Goal: Task Accomplishment & Management: Manage account settings

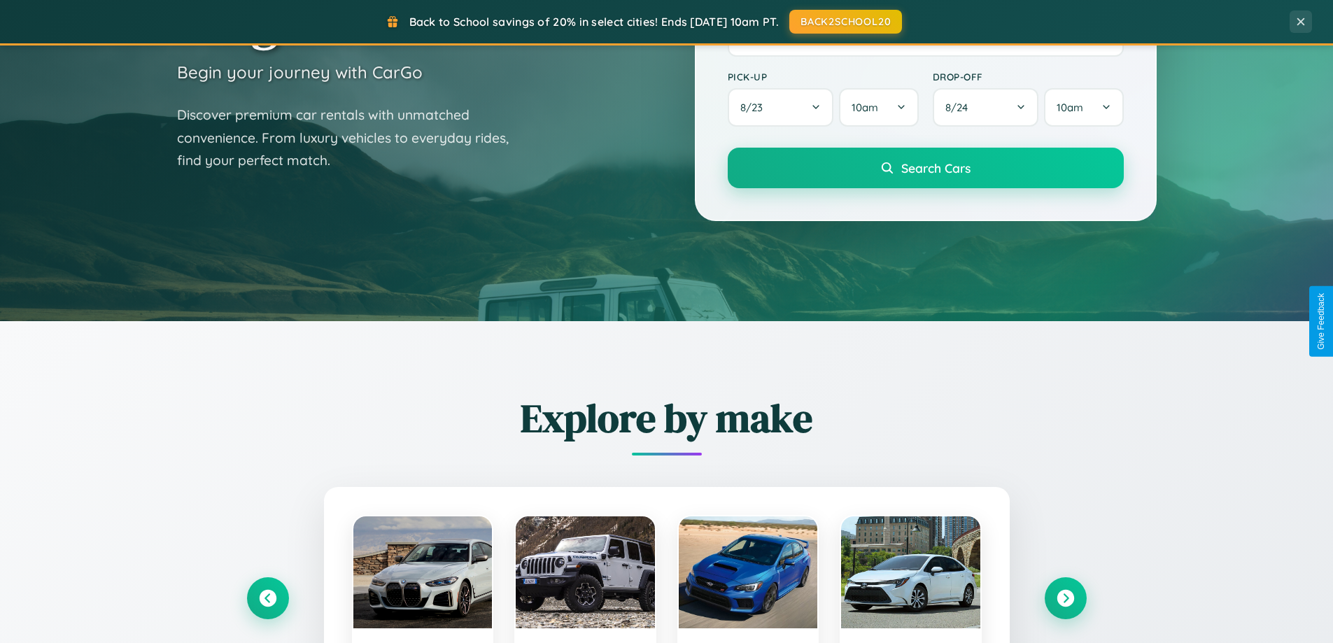
scroll to position [963, 0]
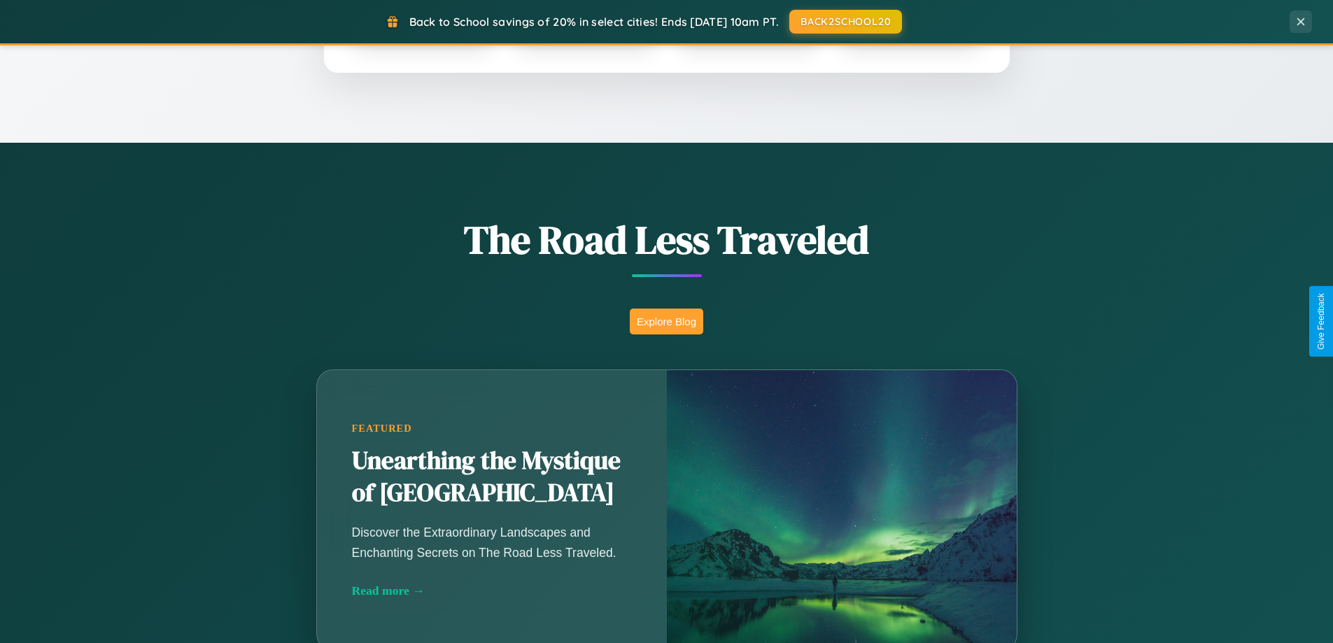
click at [666, 321] on button "Explore Blog" at bounding box center [666, 322] width 73 height 26
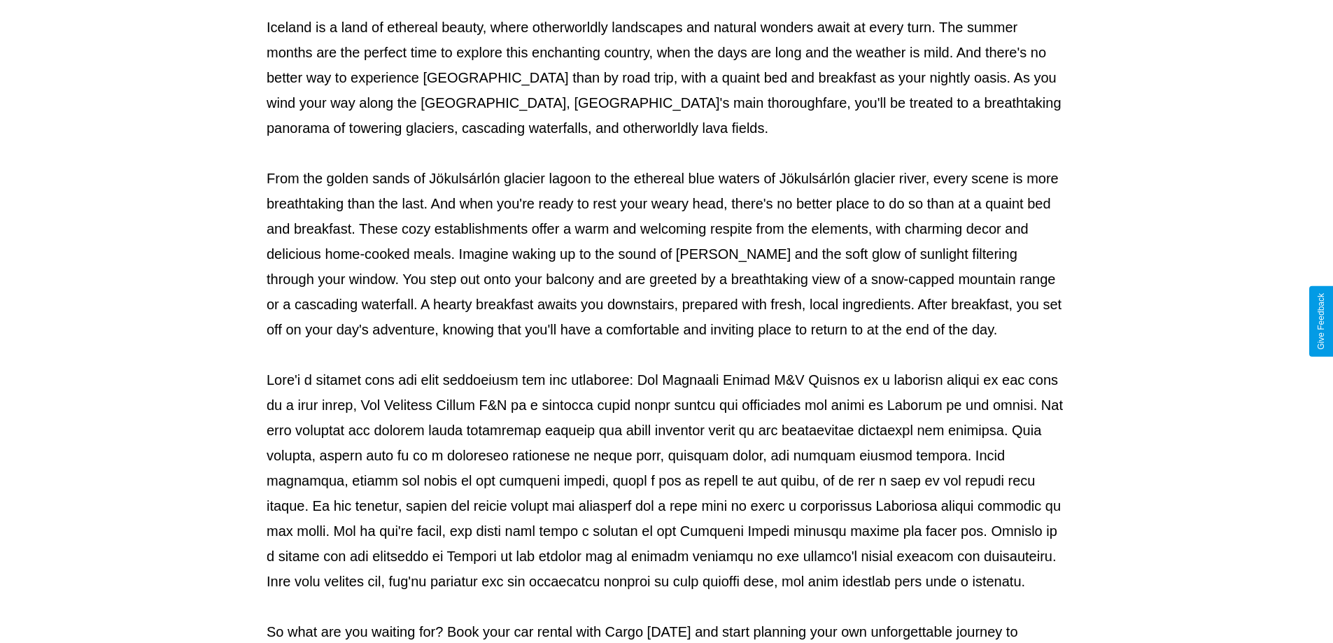
scroll to position [453, 0]
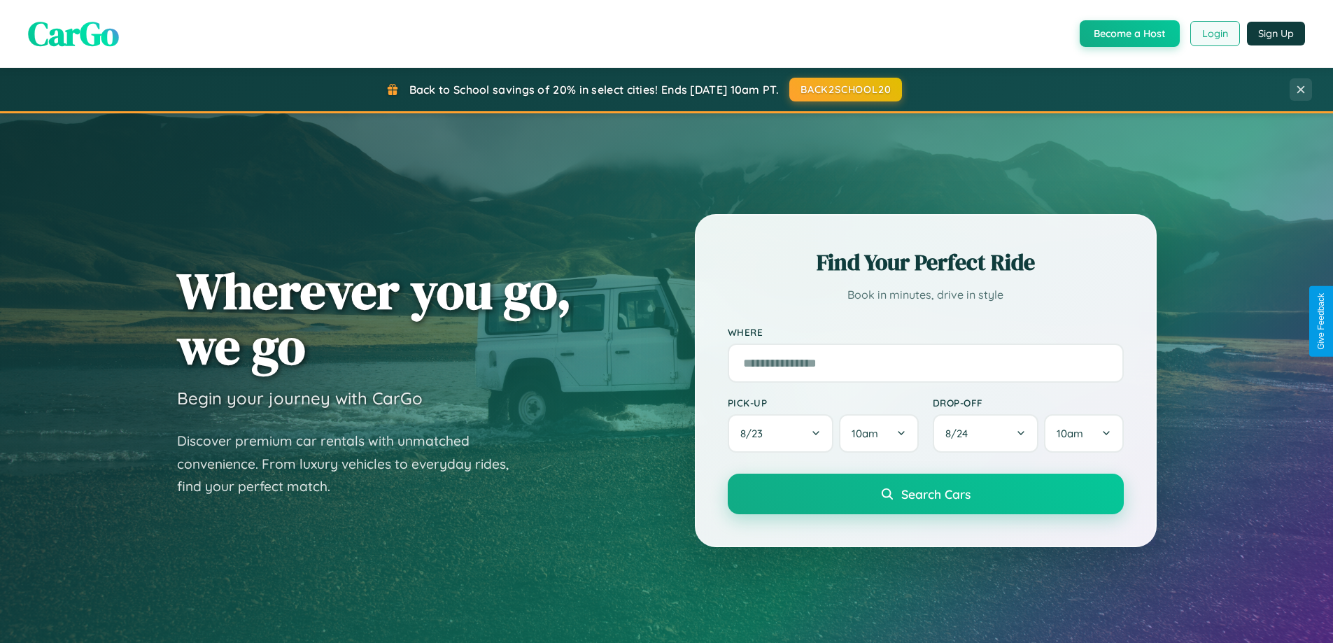
click at [1214, 34] on button "Login" at bounding box center [1216, 33] width 50 height 25
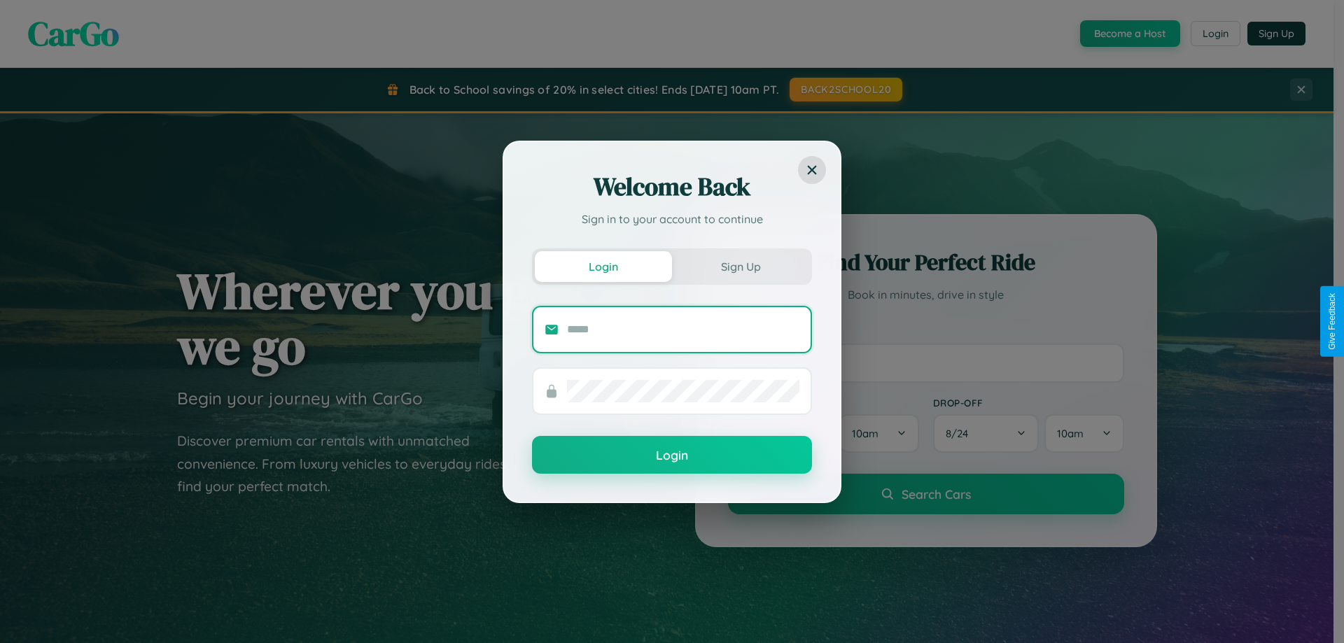
click at [683, 329] on input "text" at bounding box center [683, 329] width 232 height 22
type input "**********"
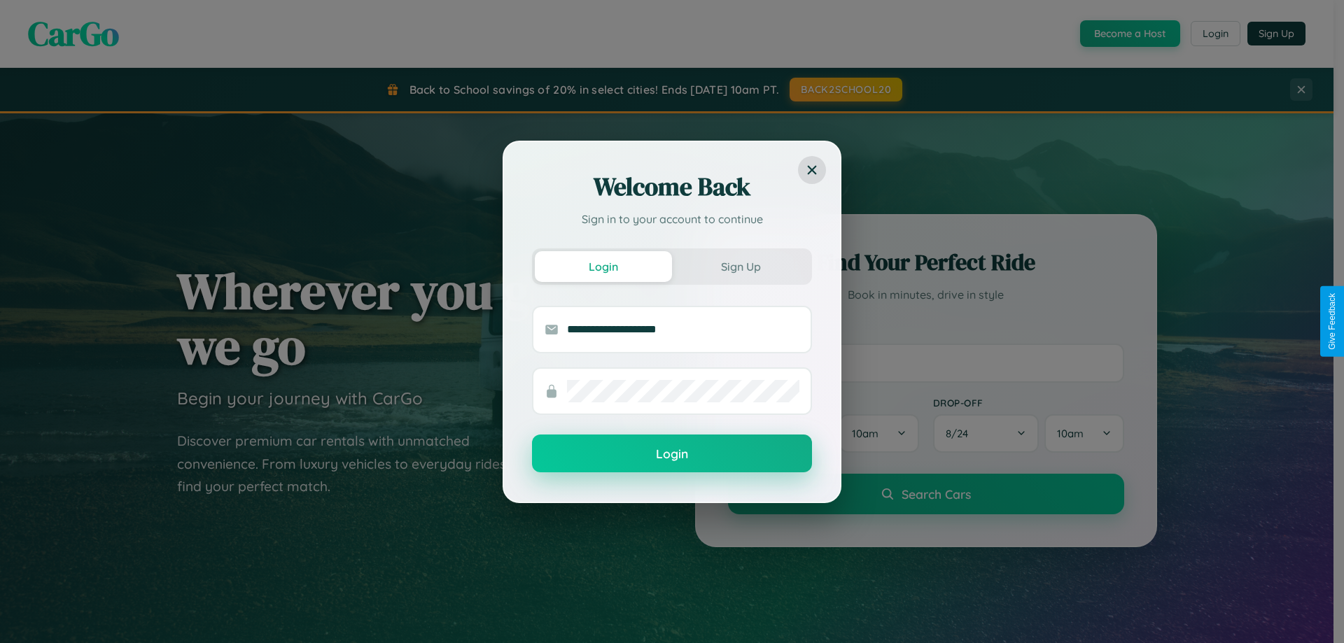
click at [672, 454] on button "Login" at bounding box center [672, 454] width 280 height 38
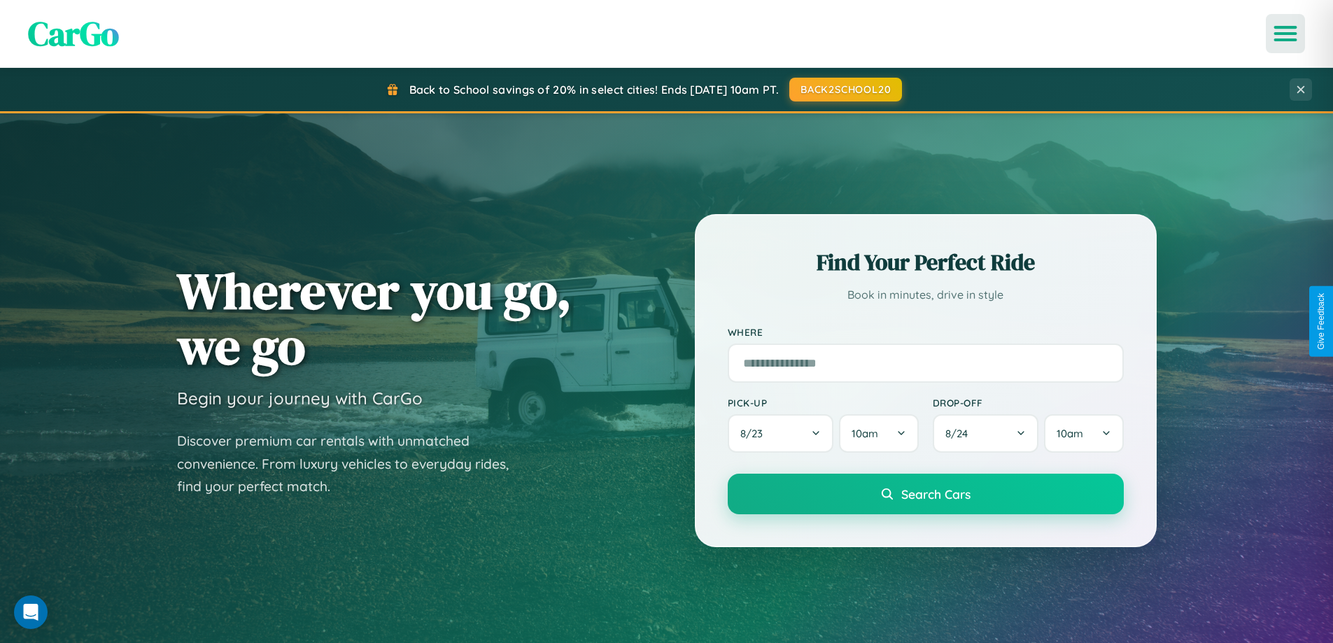
click at [1286, 34] on icon "Open menu" at bounding box center [1286, 33] width 20 height 13
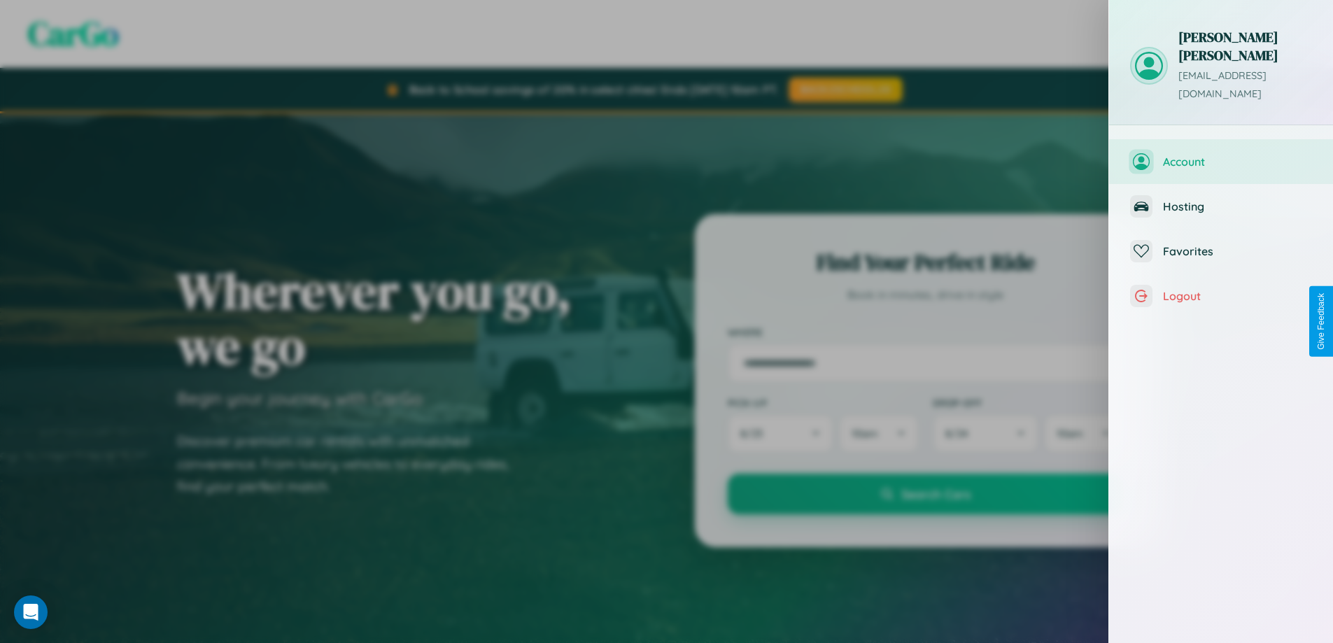
click at [1221, 155] on span "Account" at bounding box center [1237, 162] width 149 height 14
